Goal: Transaction & Acquisition: Purchase product/service

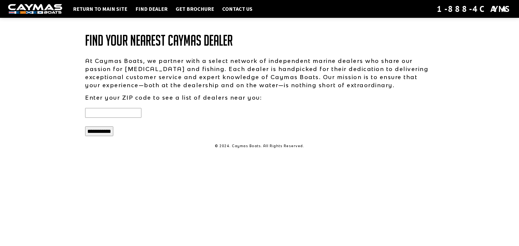
click at [139, 113] on input "text" at bounding box center [113, 113] width 56 height 10
type input "*****"
click at [105, 131] on input "**********" at bounding box center [99, 131] width 28 height 10
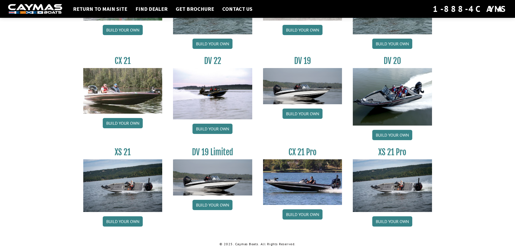
scroll to position [613, 0]
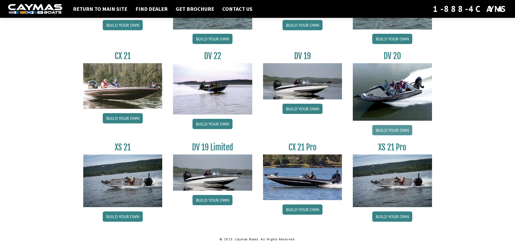
click at [386, 128] on link "Build your own" at bounding box center [392, 130] width 40 height 10
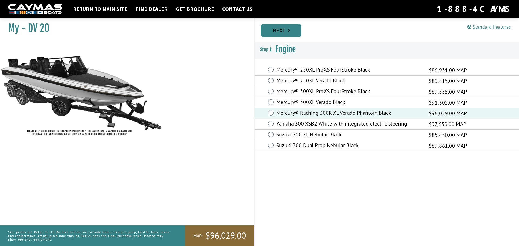
click at [287, 29] on link "Next" at bounding box center [281, 30] width 41 height 13
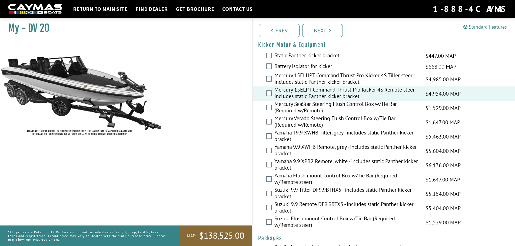
scroll to position [1351, 0]
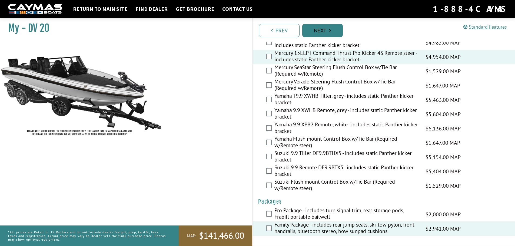
click at [322, 27] on link "Next" at bounding box center [322, 30] width 41 height 13
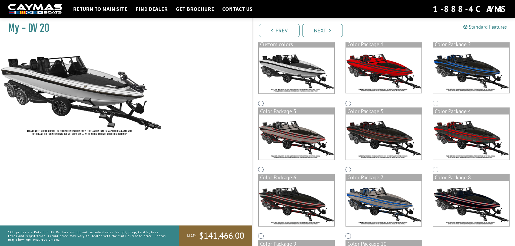
scroll to position [0, 0]
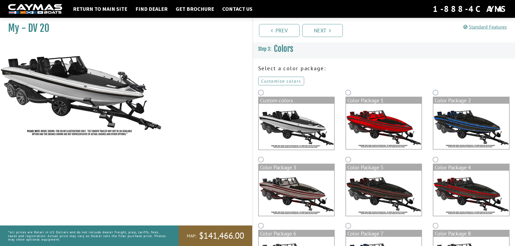
click at [291, 80] on link "Customize colors" at bounding box center [281, 81] width 46 height 9
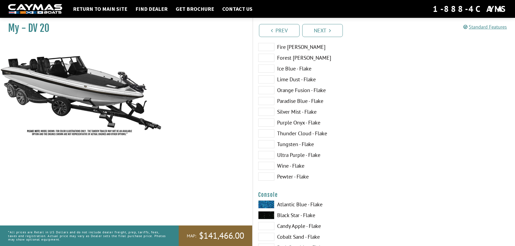
scroll to position [784, 0]
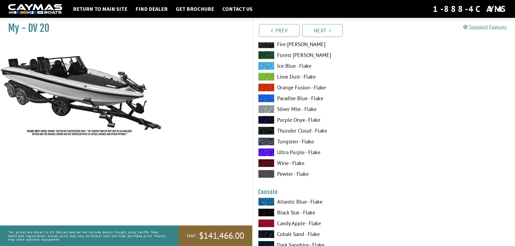
click at [267, 131] on span at bounding box center [266, 131] width 16 height 8
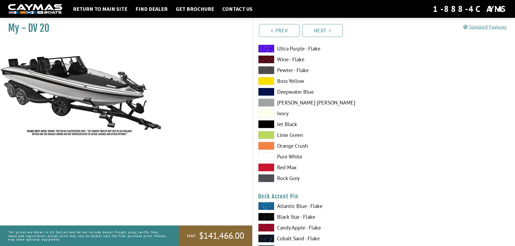
scroll to position [514, 0]
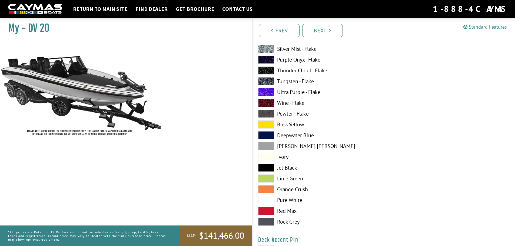
click at [267, 71] on span at bounding box center [266, 70] width 16 height 8
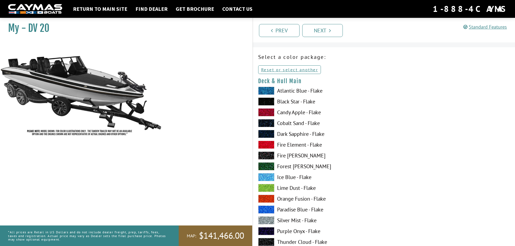
scroll to position [0, 0]
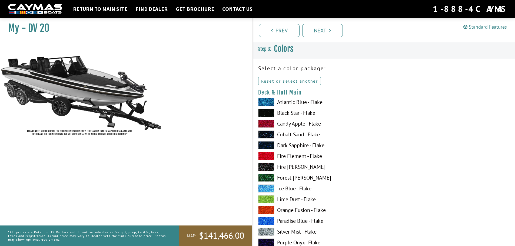
click at [266, 112] on span at bounding box center [266, 113] width 16 height 8
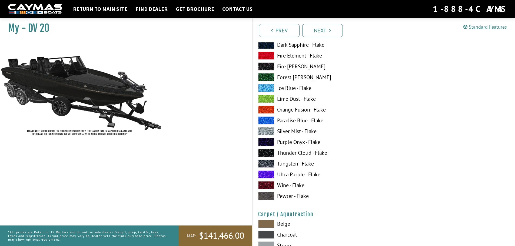
scroll to position [2324, 0]
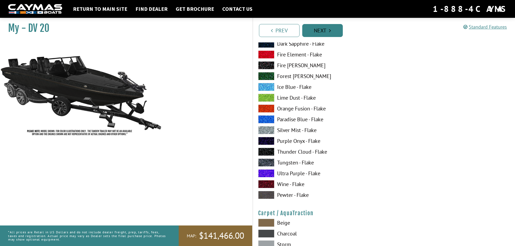
click at [318, 29] on link "Next" at bounding box center [322, 30] width 41 height 13
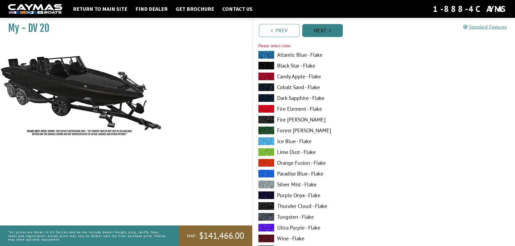
scroll to position [928, 0]
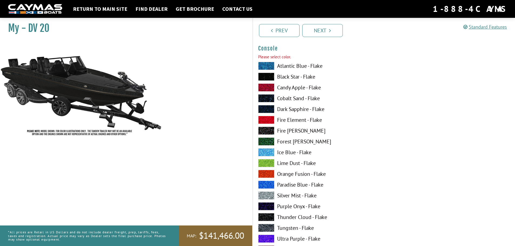
click at [267, 77] on span at bounding box center [266, 77] width 16 height 8
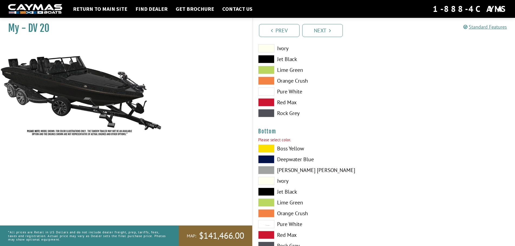
scroll to position [1225, 0]
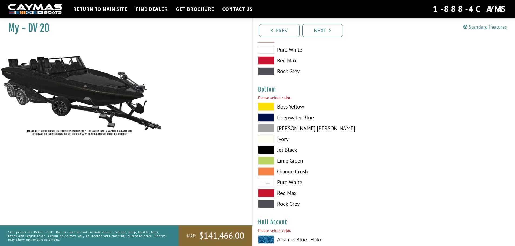
click at [268, 150] on span at bounding box center [266, 150] width 16 height 8
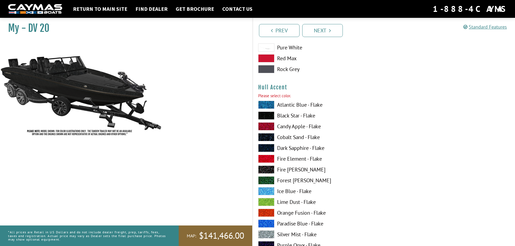
scroll to position [1360, 0]
click at [267, 115] on span at bounding box center [266, 115] width 16 height 8
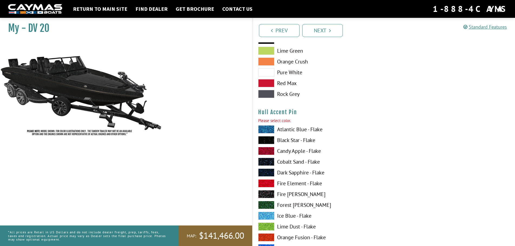
scroll to position [1684, 0]
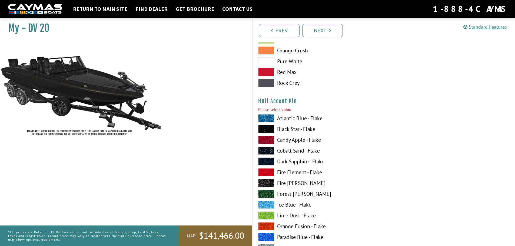
click at [270, 128] on span at bounding box center [266, 129] width 16 height 8
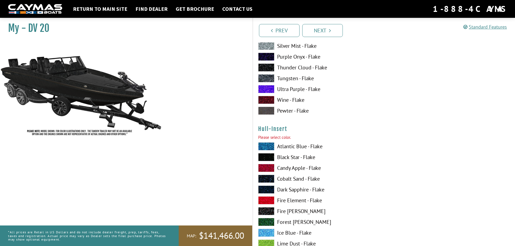
scroll to position [1901, 0]
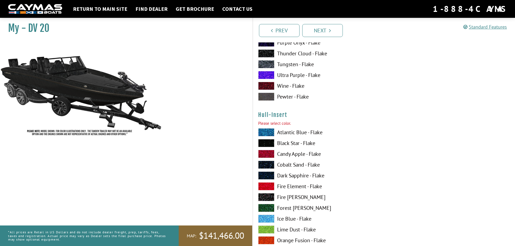
click at [271, 144] on span at bounding box center [266, 143] width 16 height 8
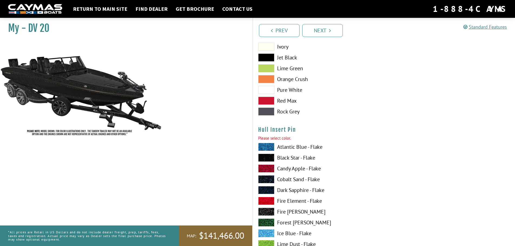
scroll to position [2225, 0]
click at [268, 156] on span at bounding box center [266, 157] width 16 height 8
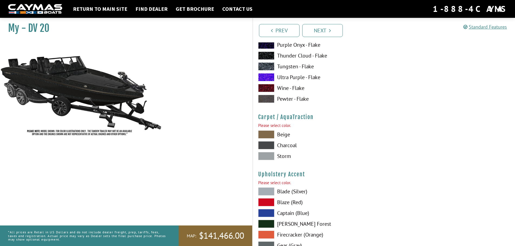
scroll to position [2468, 0]
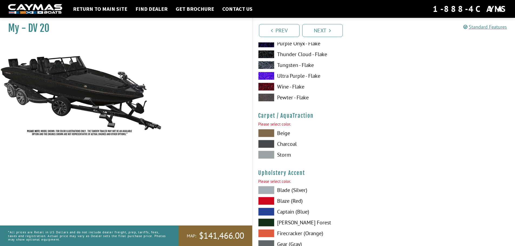
click at [269, 133] on span at bounding box center [266, 133] width 16 height 8
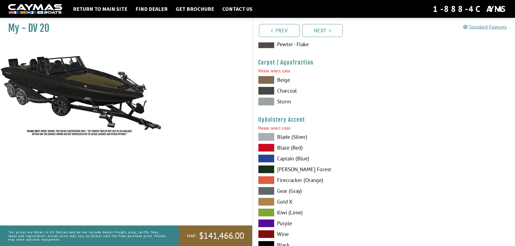
scroll to position [2522, 0]
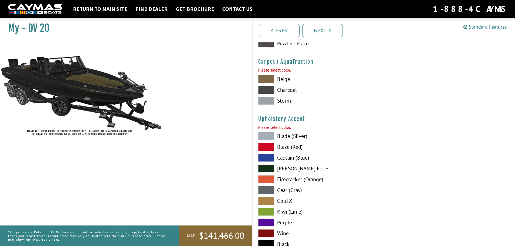
click at [269, 198] on span at bounding box center [266, 201] width 16 height 8
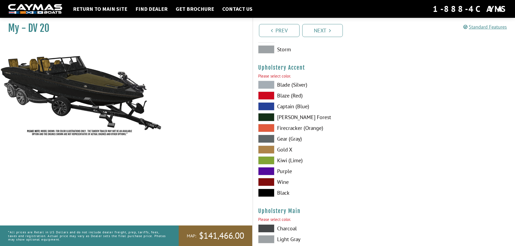
scroll to position [2576, 0]
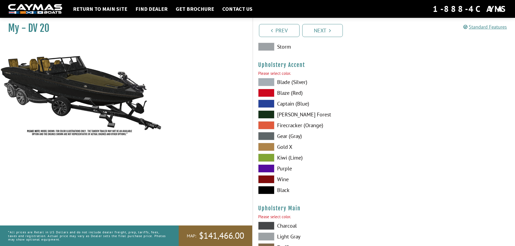
click at [268, 191] on span at bounding box center [266, 190] width 16 height 8
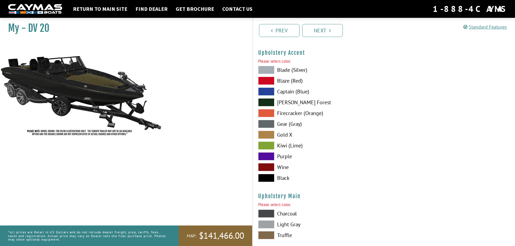
scroll to position [2630, 0]
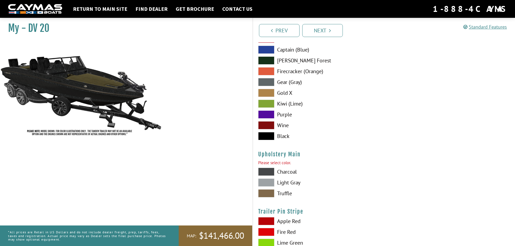
click at [264, 171] on span at bounding box center [266, 172] width 16 height 8
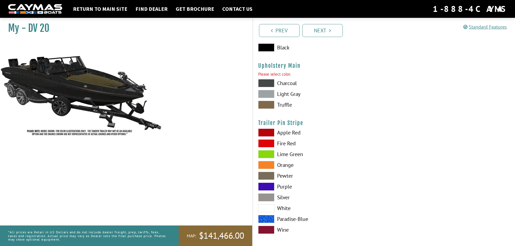
scroll to position [2723, 0]
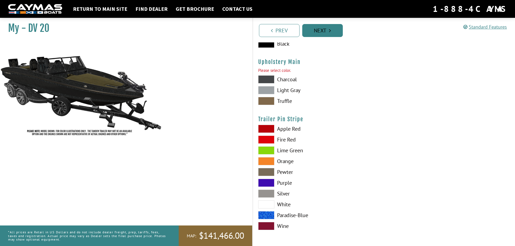
click at [320, 31] on link "Next" at bounding box center [322, 30] width 41 height 13
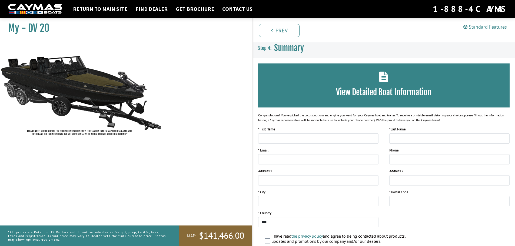
scroll to position [0, 0]
